Goal: Task Accomplishment & Management: Complete application form

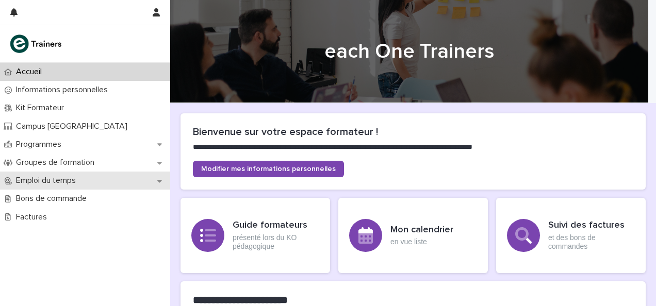
click at [120, 184] on div "Emploi du temps" at bounding box center [85, 181] width 170 height 18
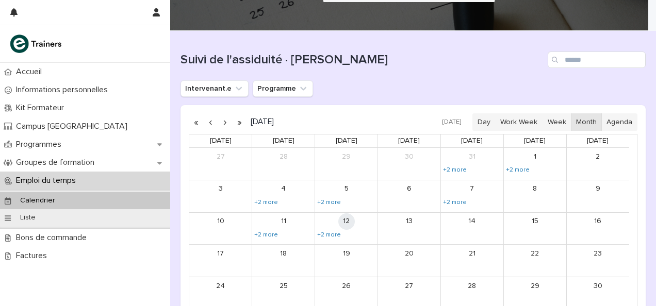
scroll to position [73, 0]
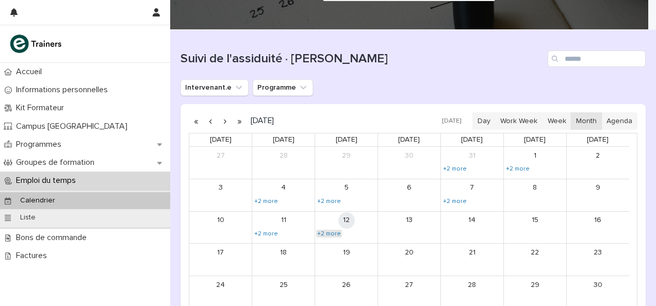
click at [331, 230] on link "+2 more" at bounding box center [329, 234] width 26 height 8
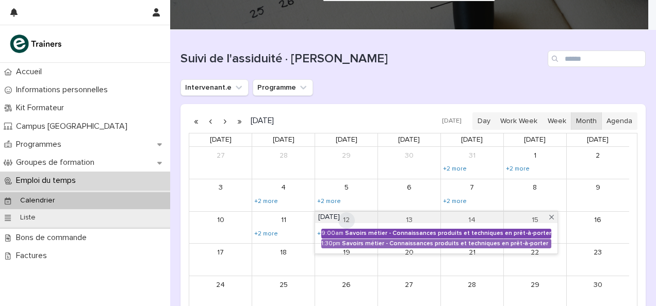
click at [428, 232] on div "Savoirs métier - Connaissances produits et techniques en prêt-à-porter" at bounding box center [448, 233] width 206 height 7
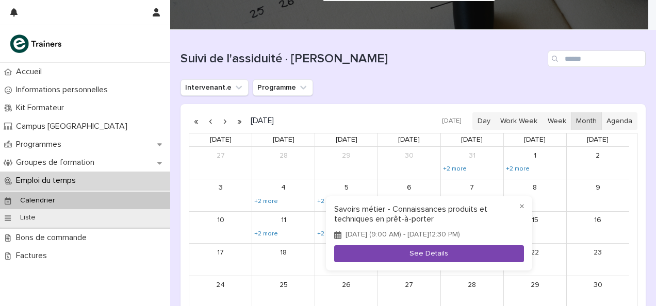
click at [455, 258] on button "See Details" at bounding box center [429, 253] width 190 height 17
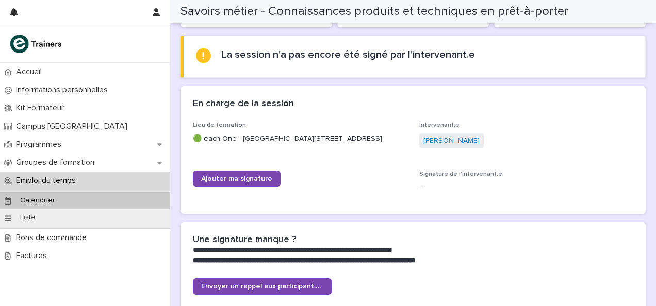
scroll to position [116, 0]
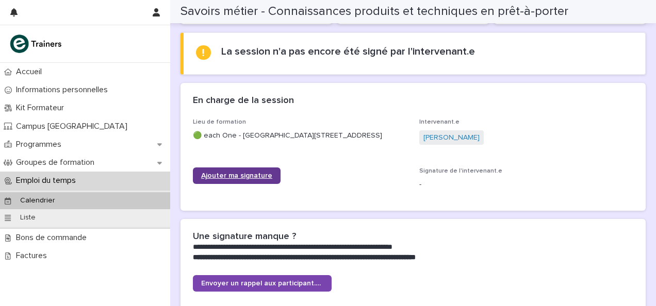
click at [261, 177] on span "Ajouter ma signature" at bounding box center [236, 175] width 71 height 7
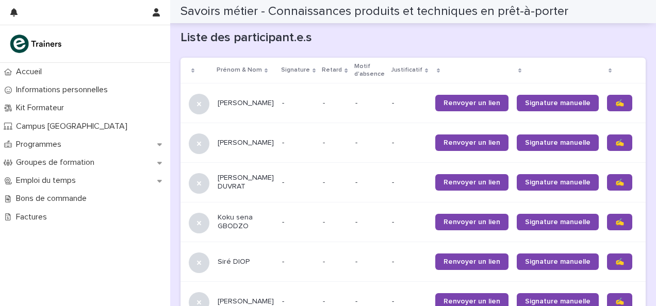
scroll to position [660, 0]
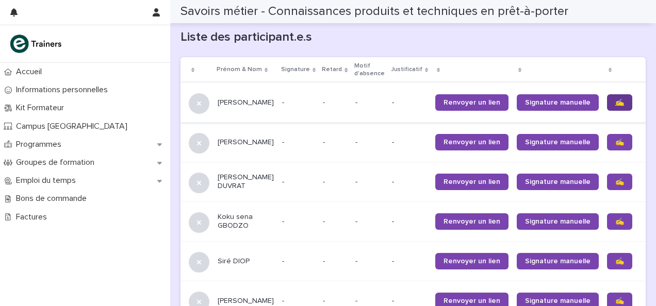
click at [615, 106] on span "✍️" at bounding box center [619, 102] width 9 height 7
click at [607, 181] on link "✍️" at bounding box center [619, 182] width 25 height 16
click at [615, 221] on span "✍️" at bounding box center [619, 221] width 9 height 7
click at [607, 263] on link "✍️" at bounding box center [619, 261] width 25 height 16
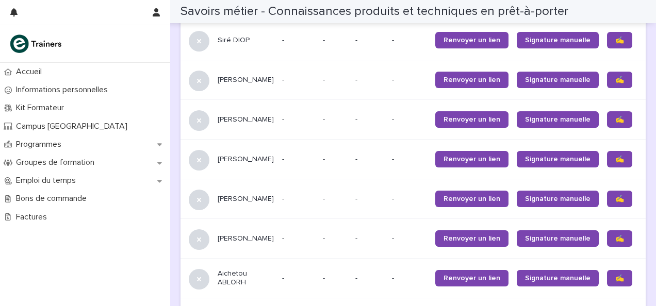
scroll to position [890, 0]
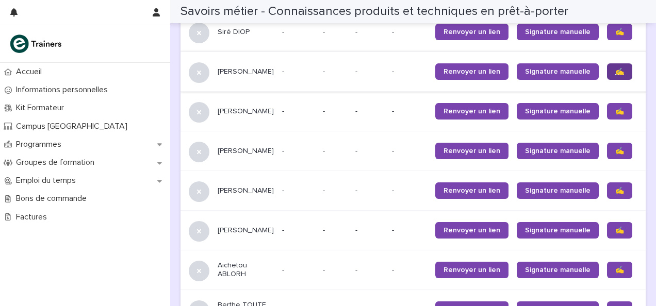
click at [607, 78] on link "✍️" at bounding box center [619, 71] width 25 height 16
click at [607, 113] on link "✍️" at bounding box center [619, 111] width 25 height 16
click at [615, 154] on span "✍️" at bounding box center [619, 150] width 9 height 7
click at [607, 196] on link "✍️" at bounding box center [619, 190] width 25 height 16
click at [607, 239] on link "✍️" at bounding box center [619, 230] width 25 height 16
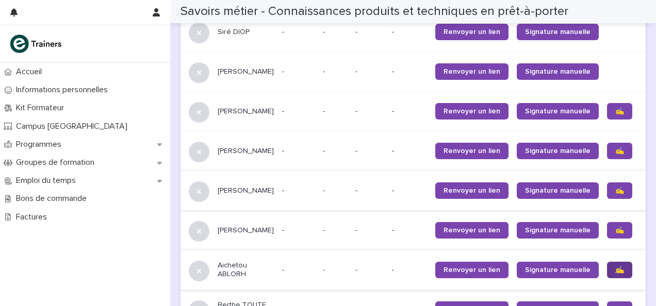
click at [615, 274] on span "✍️" at bounding box center [619, 269] width 9 height 7
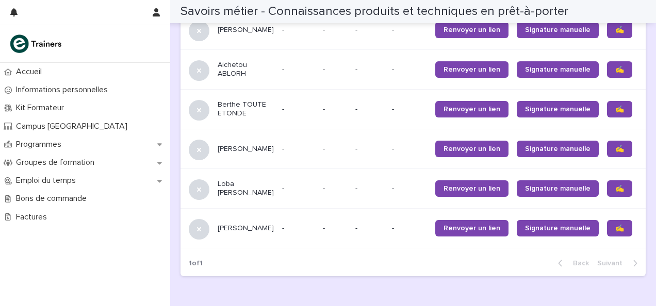
scroll to position [1092, 0]
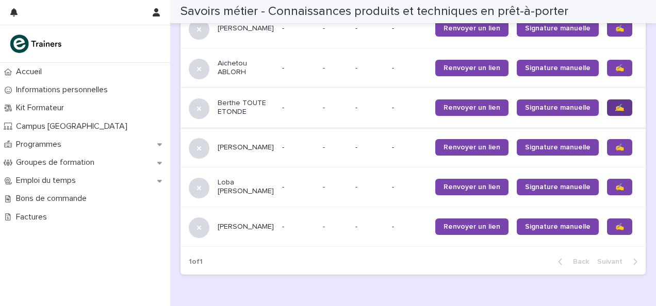
click at [615, 111] on span "✍️" at bounding box center [619, 107] width 9 height 7
click at [607, 195] on link "✍️" at bounding box center [619, 187] width 25 height 16
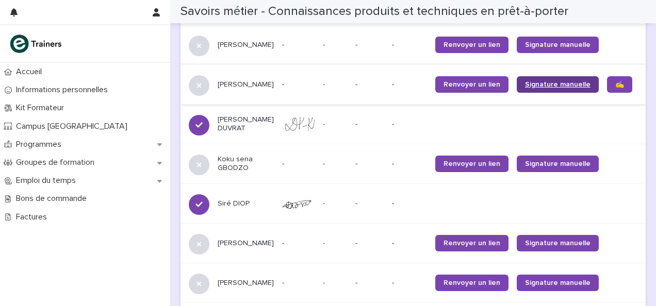
scroll to position [715, 0]
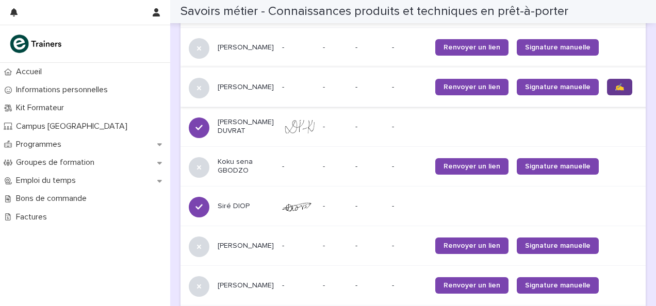
click at [607, 91] on link "✍️" at bounding box center [619, 87] width 25 height 16
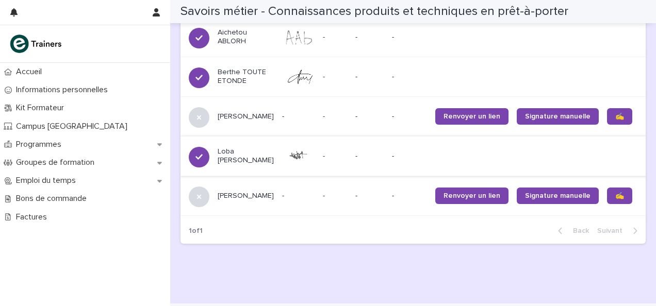
scroll to position [1144, 0]
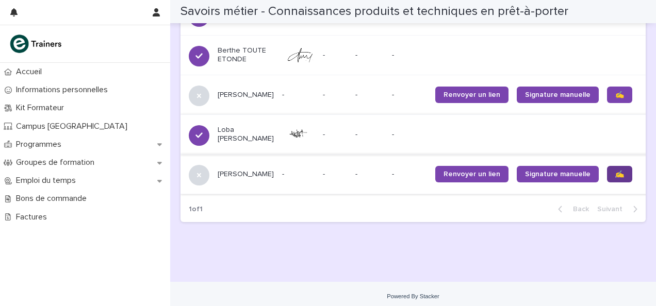
click at [607, 182] on link "✍️" at bounding box center [619, 174] width 25 height 16
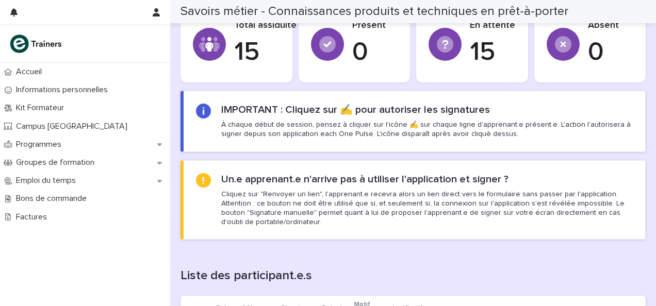
scroll to position [420, 0]
